Goal: Navigation & Orientation: Find specific page/section

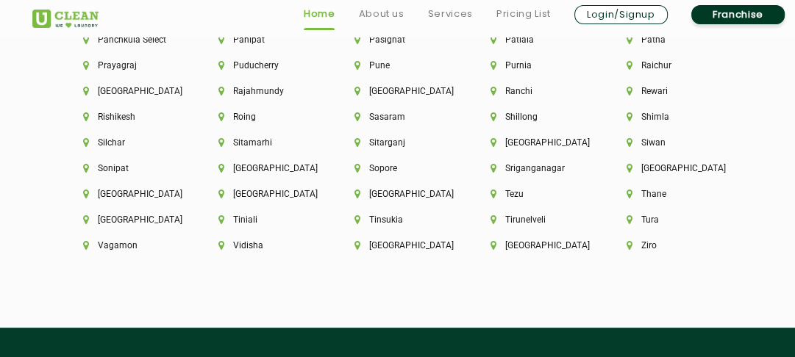
scroll to position [4018, 0]
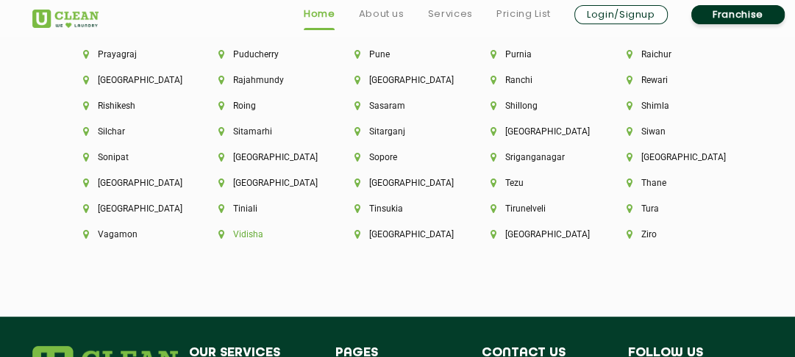
click at [304, 229] on li "Vidisha" at bounding box center [261, 234] width 86 height 10
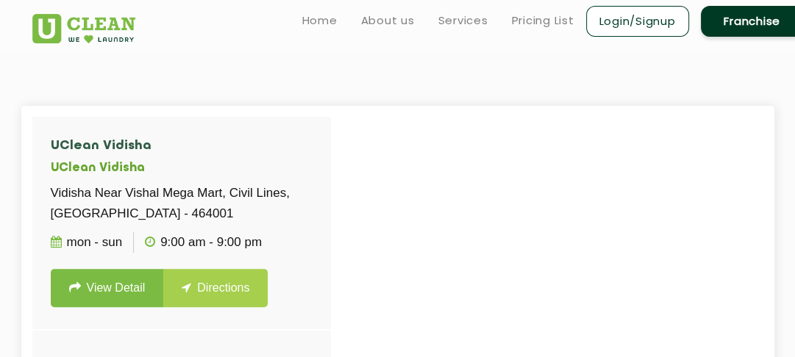
scroll to position [279, 0]
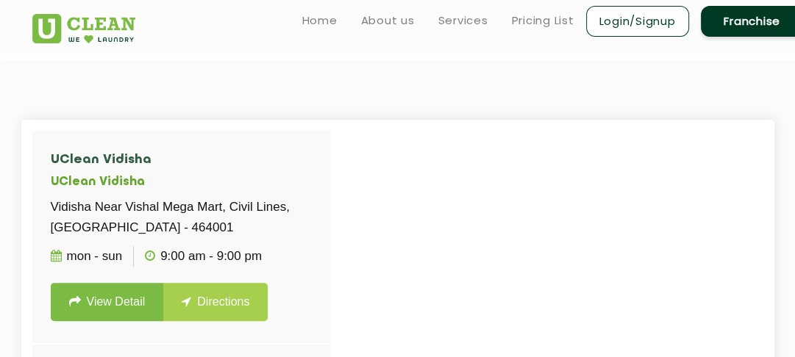
scroll to position [2712, 0]
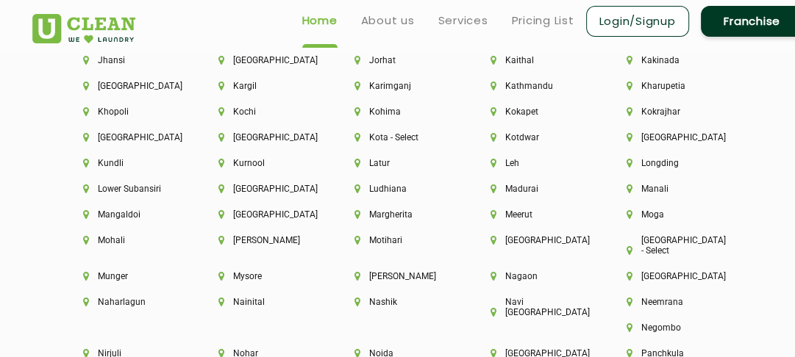
scroll to position [3666, 0]
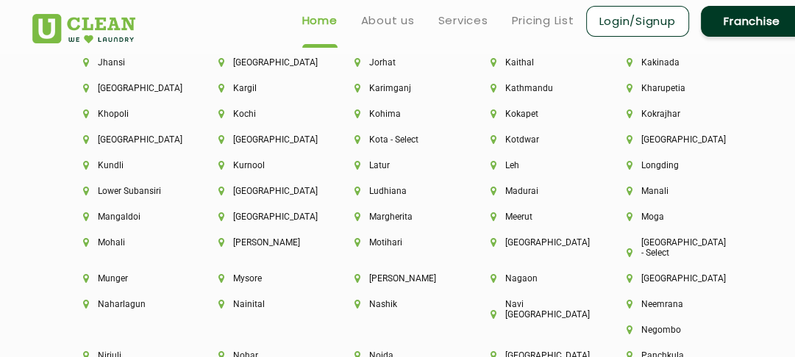
click at [284, 135] on div "Kochi" at bounding box center [261, 122] width 136 height 26
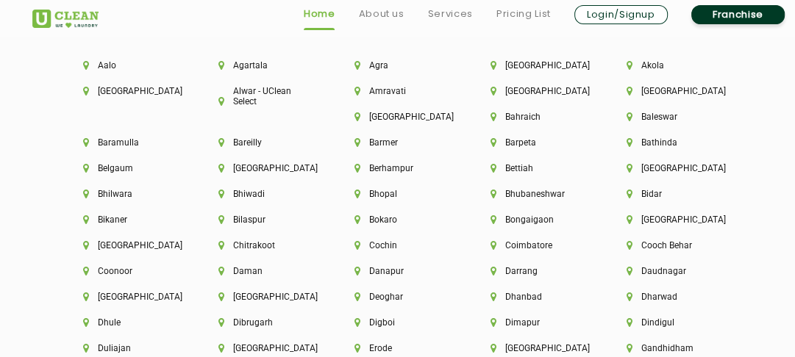
scroll to position [3544, 0]
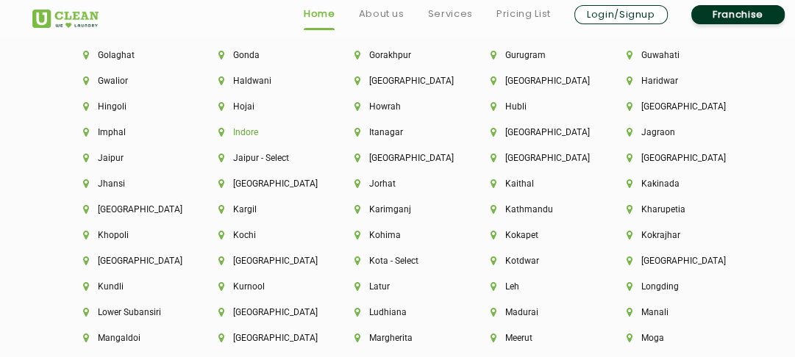
click at [248, 137] on li "Indore" at bounding box center [261, 132] width 86 height 10
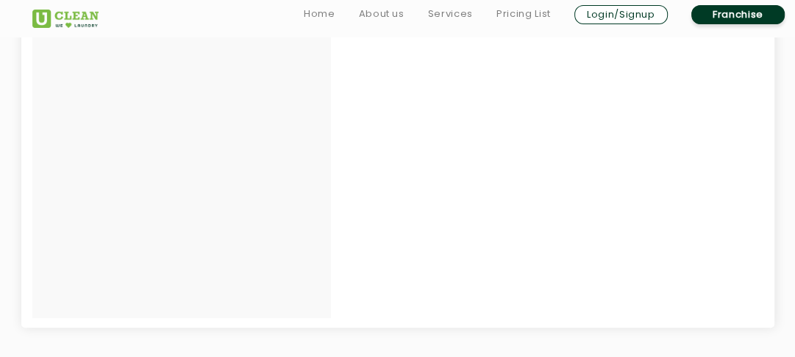
scroll to position [451, 0]
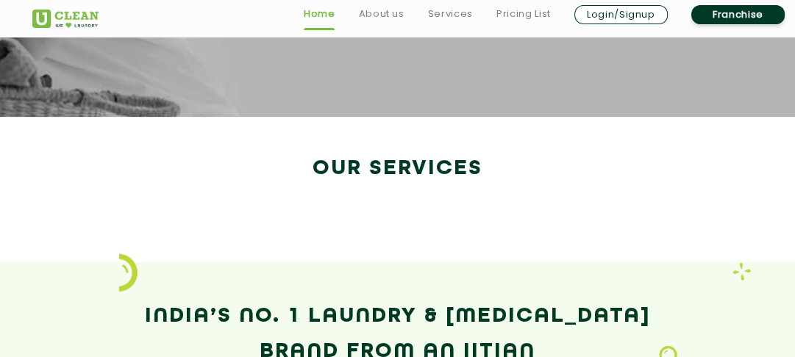
scroll to position [2712, 0]
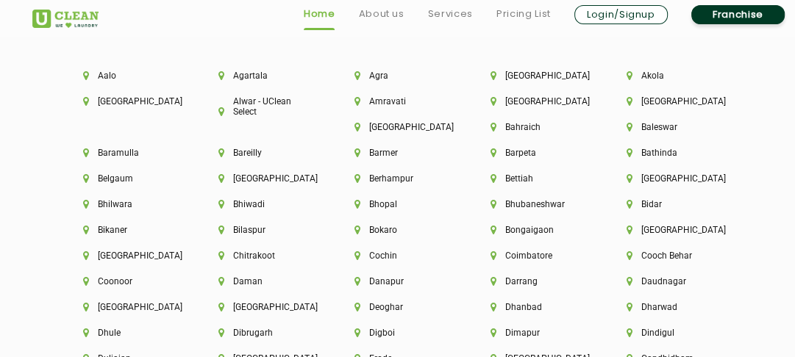
scroll to position [3207, 0]
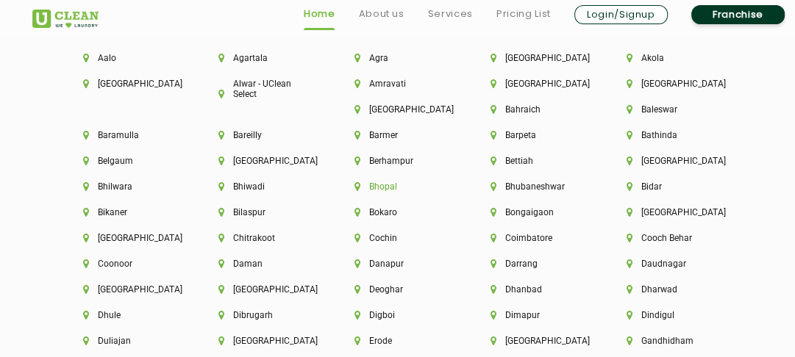
click at [396, 192] on li "Bhopal" at bounding box center [397, 187] width 86 height 10
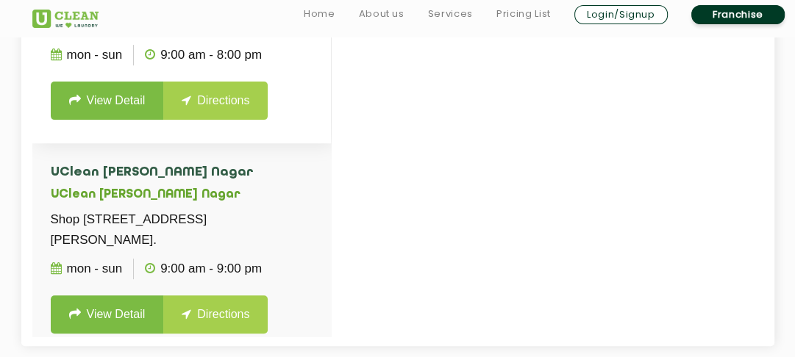
scroll to position [435, 0]
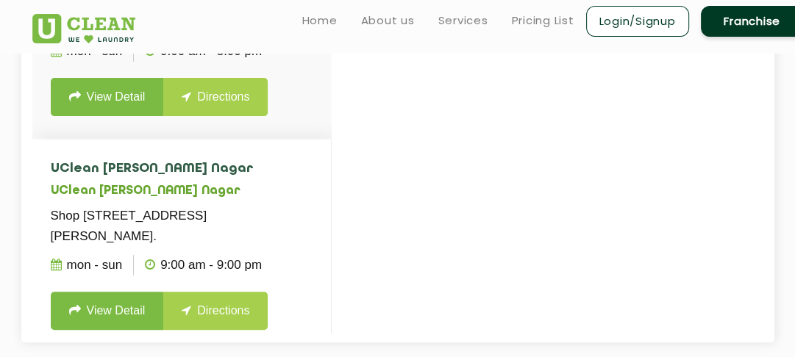
drag, startPoint x: 51, startPoint y: 173, endPoint x: 148, endPoint y: 209, distance: 103.3
click at [148, 209] on p "Shop [STREET_ADDRESS][PERSON_NAME]." at bounding box center [182, 226] width 262 height 41
copy p "Shop [STREET_ADDRESS][PERSON_NAME]."
click at [173, 206] on p "Shop [STREET_ADDRESS][PERSON_NAME]." at bounding box center [182, 226] width 262 height 41
click at [137, 292] on link "View Detail" at bounding box center [107, 311] width 113 height 38
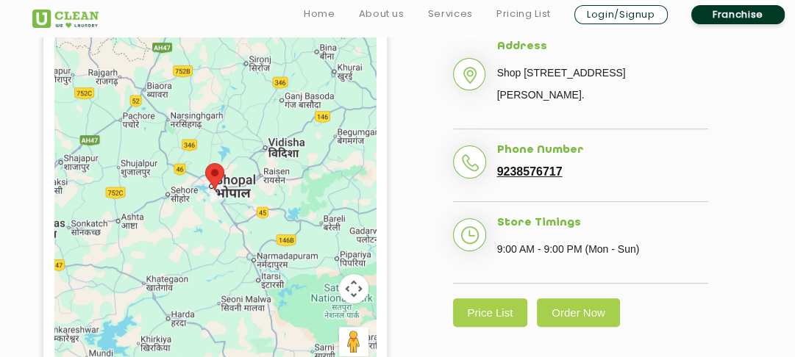
scroll to position [333, 0]
